Goal: Task Accomplishment & Management: Manage account settings

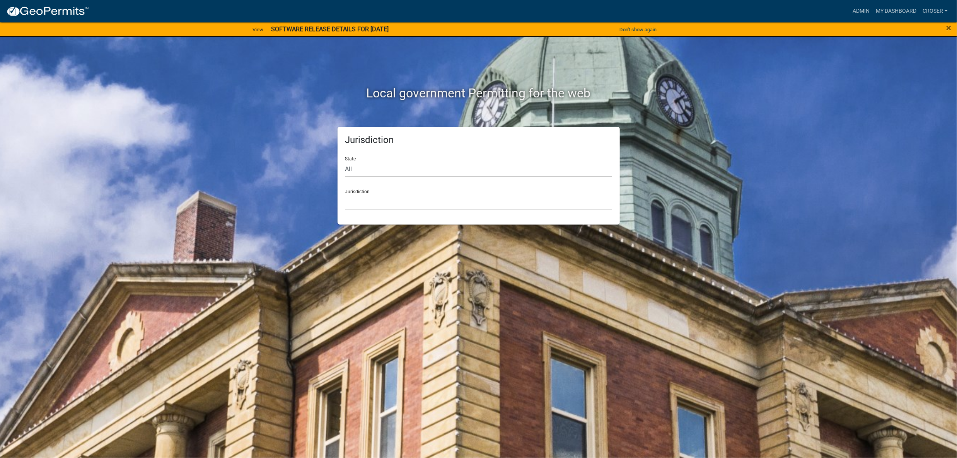
click at [367, 33] on strong "SOFTWARE RELEASE DETAILS FOR [DATE]" at bounding box center [330, 29] width 118 height 7
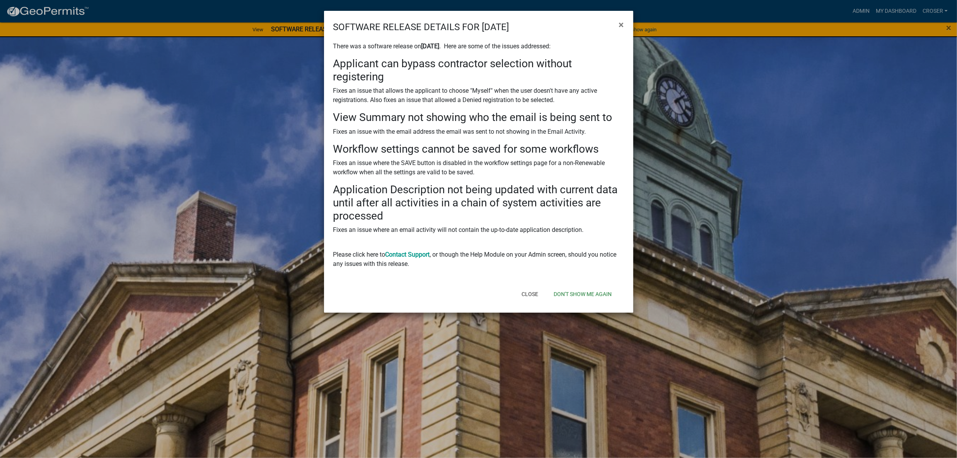
scroll to position [17, 0]
click at [515, 301] on button "Close" at bounding box center [529, 294] width 29 height 14
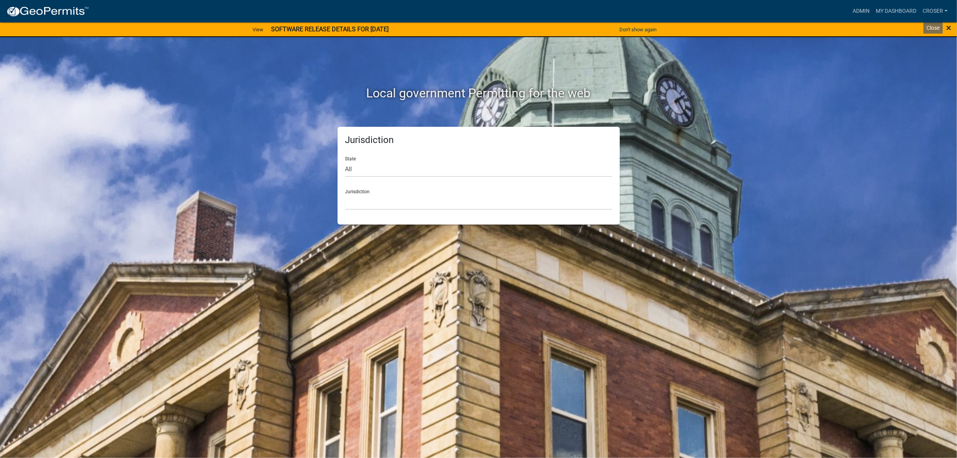
click at [947, 31] on span "×" at bounding box center [948, 27] width 5 height 11
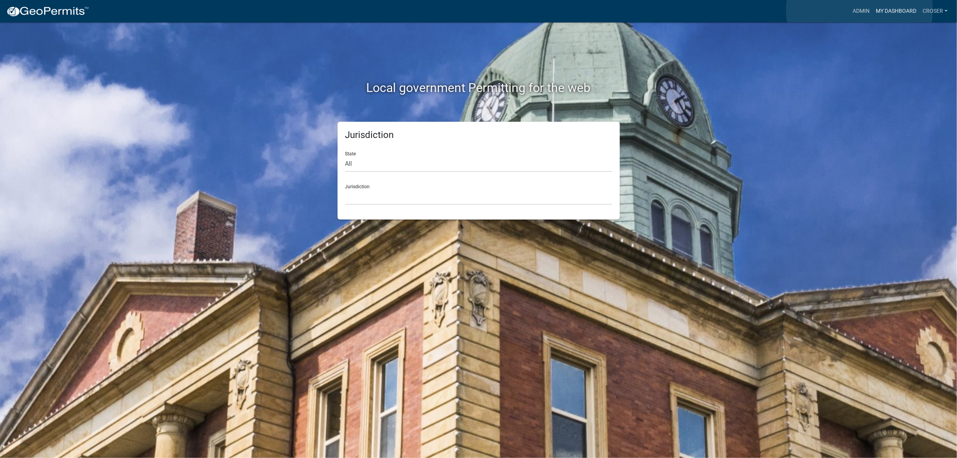
click at [872, 10] on link "My Dashboard" at bounding box center [895, 11] width 47 height 15
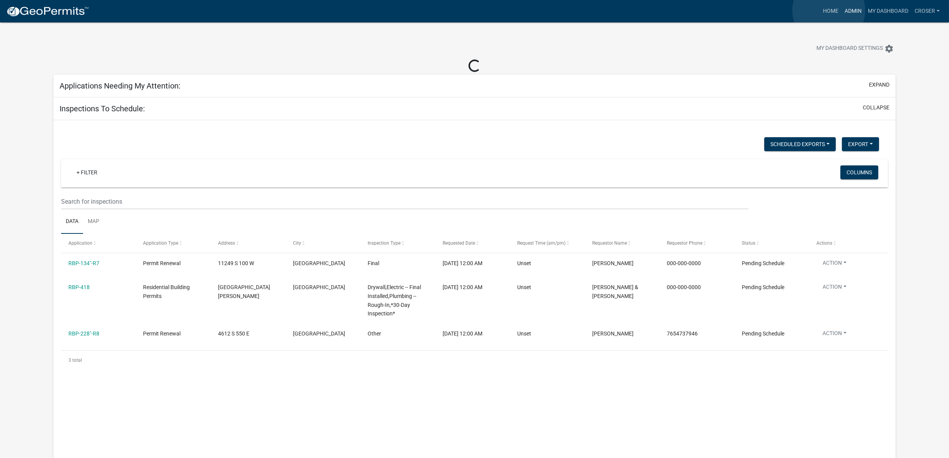
click at [841, 10] on link "Admin" at bounding box center [852, 11] width 23 height 15
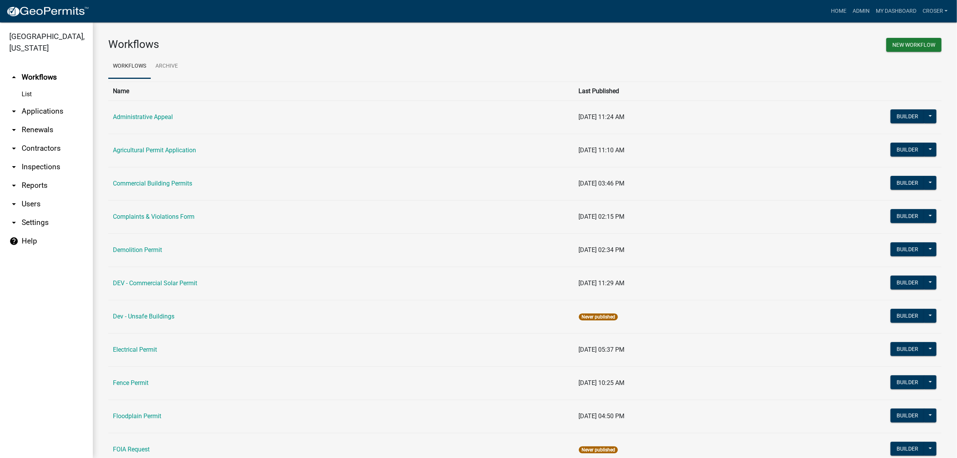
click at [53, 121] on link "arrow_drop_down Applications" at bounding box center [46, 111] width 93 height 19
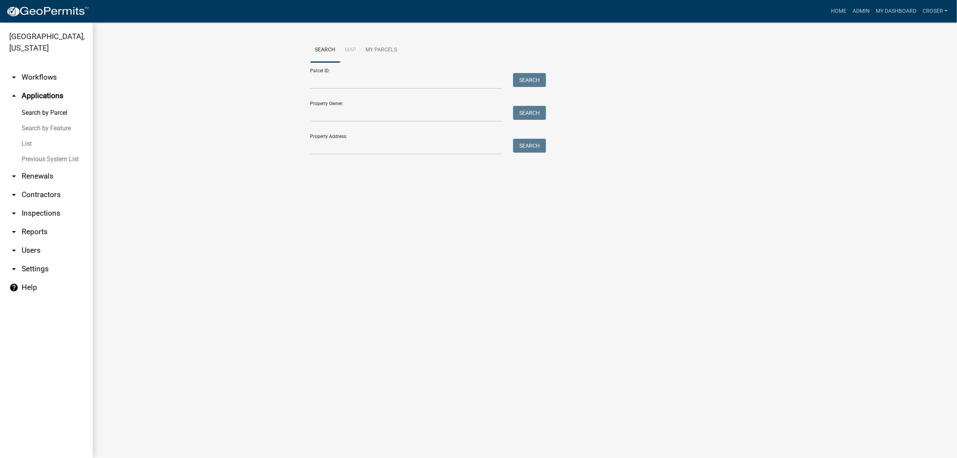
click at [41, 152] on link "List" at bounding box center [46, 143] width 93 height 15
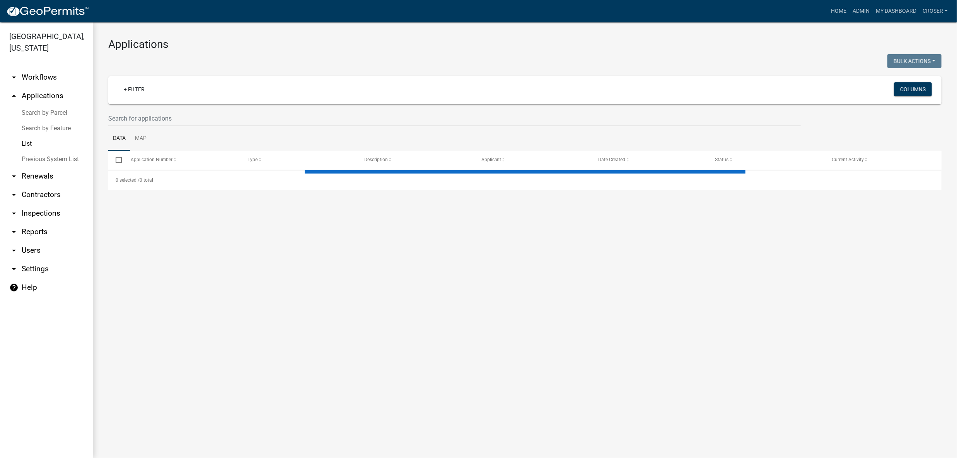
click at [465, 62] on div at bounding box center [313, 62] width 422 height 16
select select "3: 100"
